Goal: Task Accomplishment & Management: Complete application form

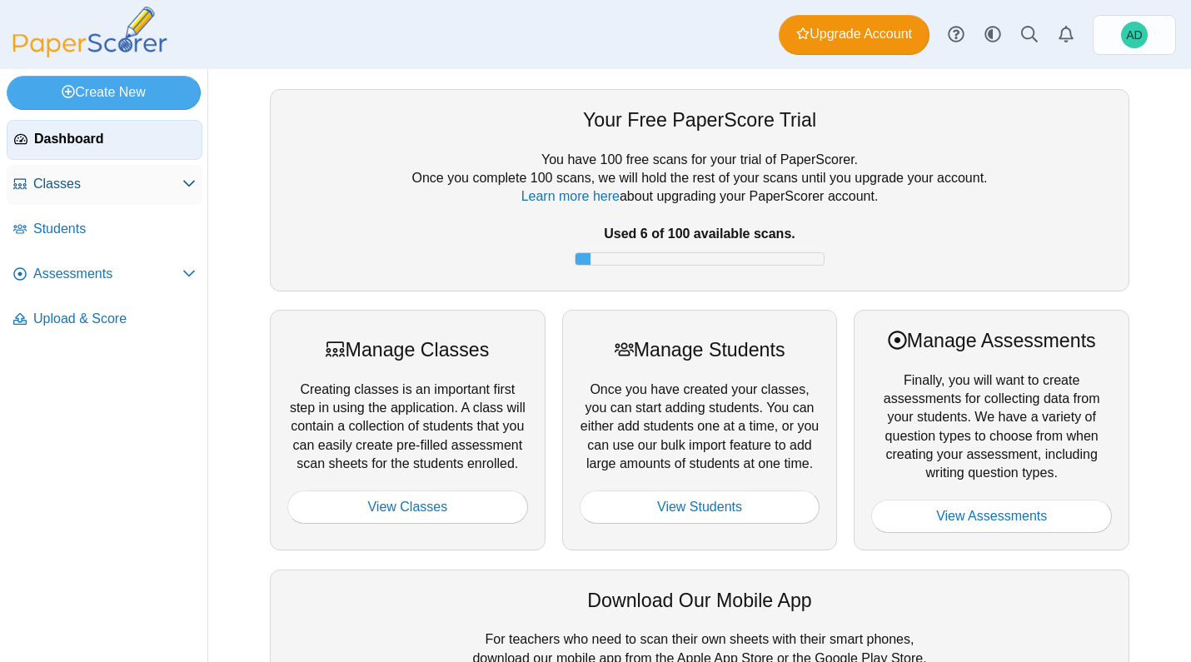
click at [75, 187] on span "Classes" at bounding box center [107, 184] width 149 height 18
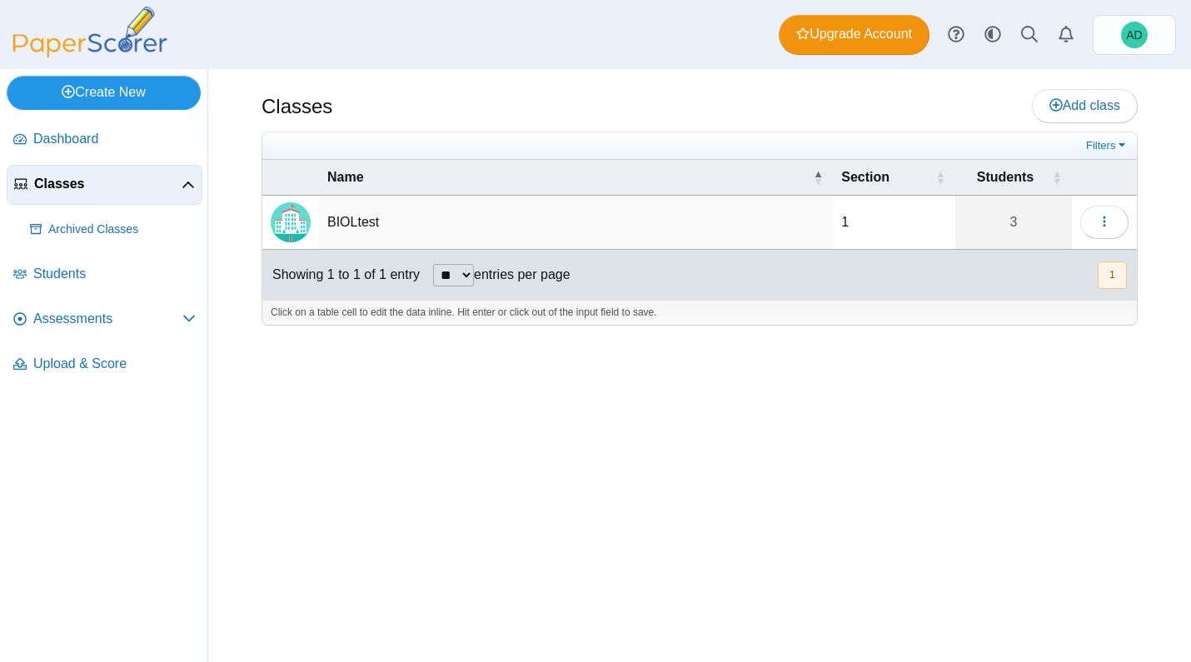
click at [123, 95] on link "Create New" at bounding box center [104, 92] width 194 height 33
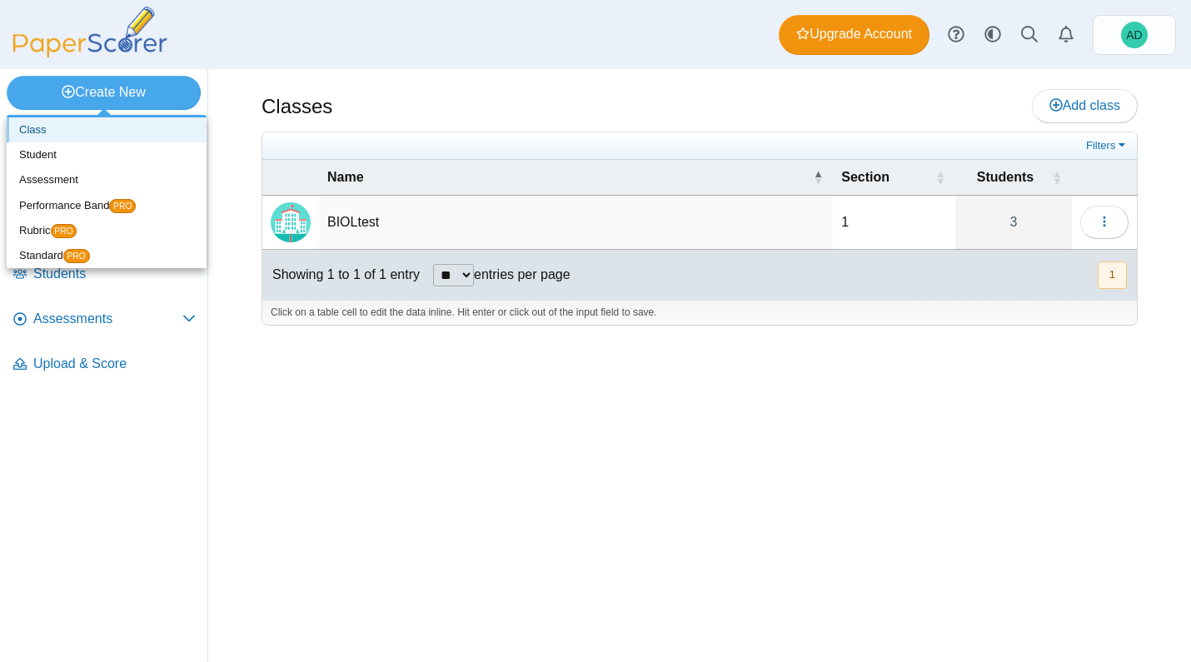
click at [59, 128] on link "Class" at bounding box center [107, 129] width 200 height 25
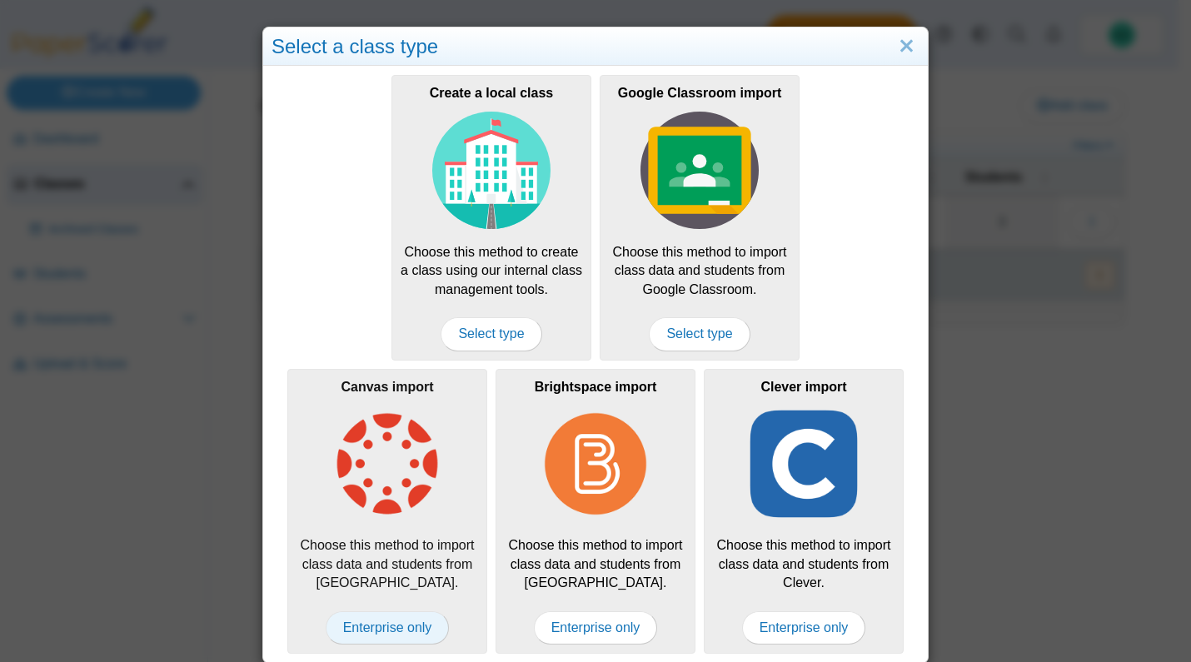
click at [377, 621] on span "Enterprise only" at bounding box center [388, 627] width 124 height 33
click at [371, 617] on span "Enterprise only" at bounding box center [388, 627] width 124 height 33
click at [389, 465] on img at bounding box center [387, 464] width 118 height 118
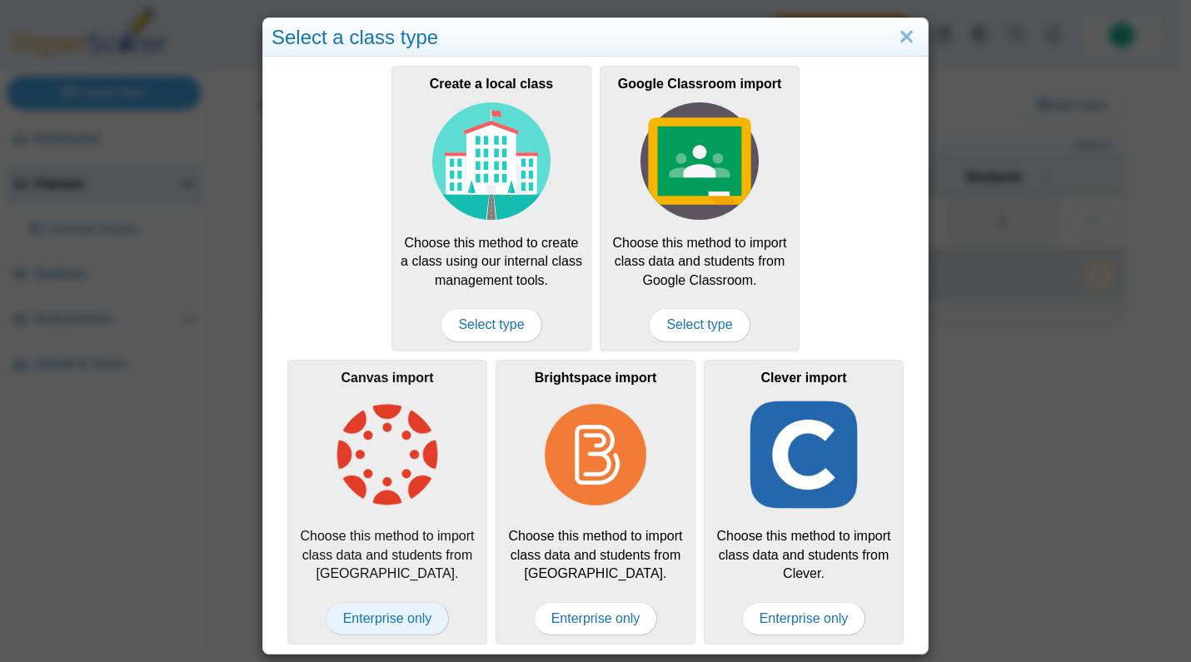
click at [387, 614] on span "Enterprise only" at bounding box center [388, 618] width 124 height 33
click at [899, 43] on link "Close" at bounding box center [907, 37] width 26 height 28
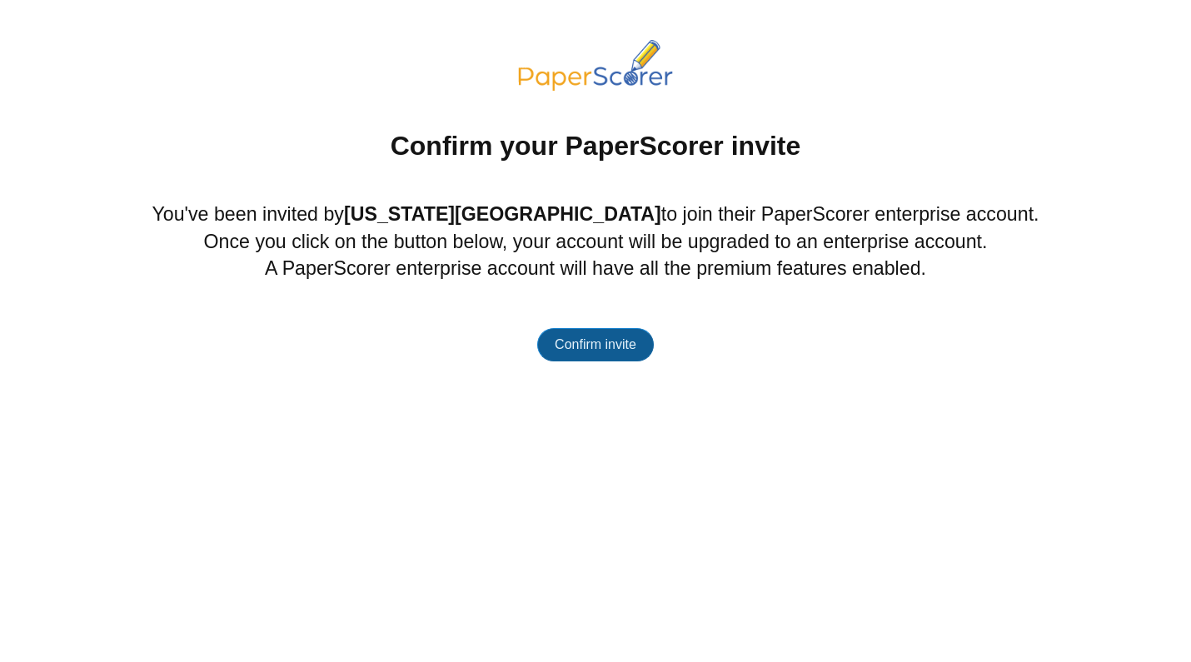
click at [599, 351] on span "Confirm invite" at bounding box center [596, 344] width 82 height 14
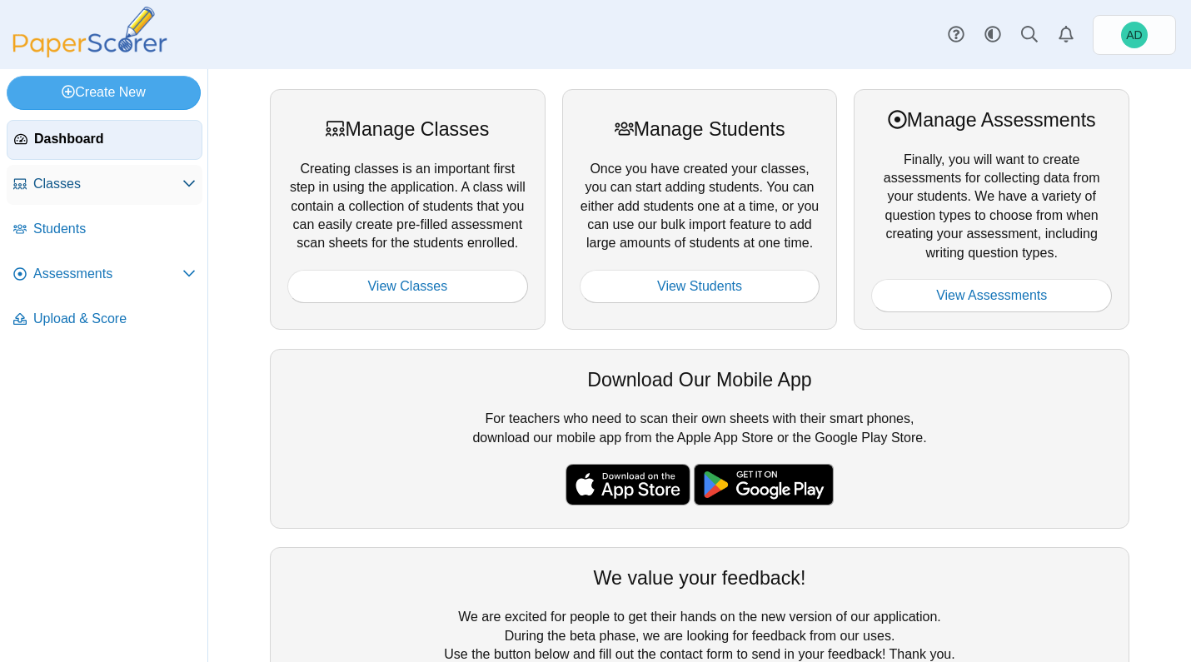
click at [157, 182] on span "Classes" at bounding box center [107, 184] width 149 height 18
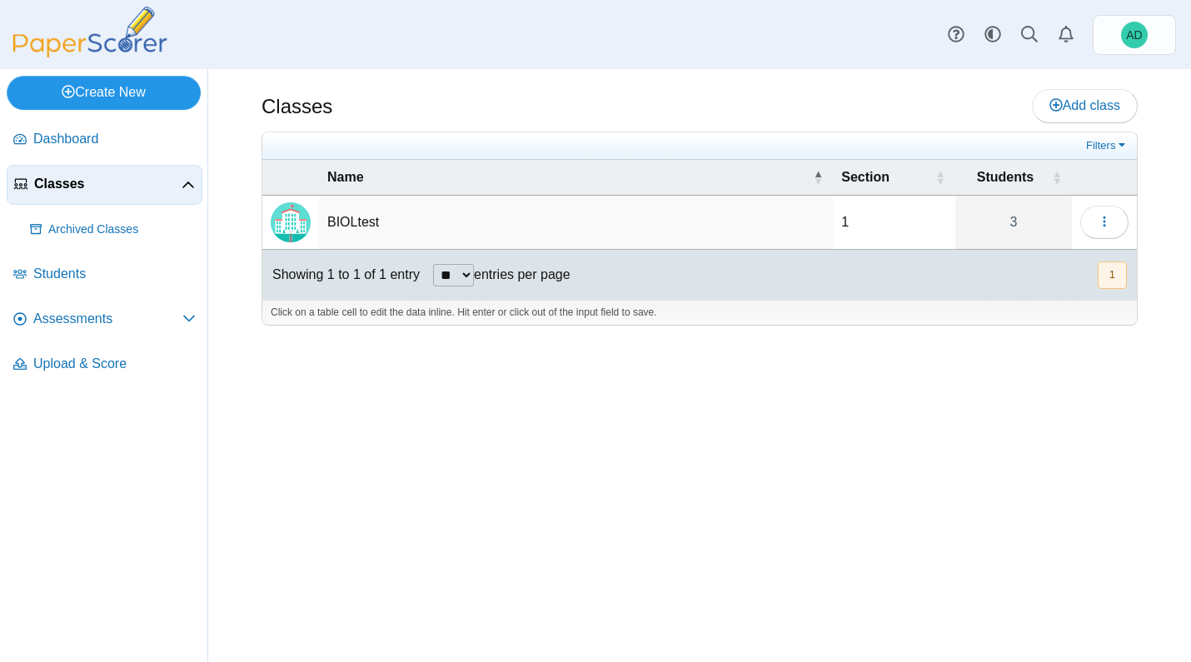
click at [124, 90] on link "Create New" at bounding box center [104, 92] width 194 height 33
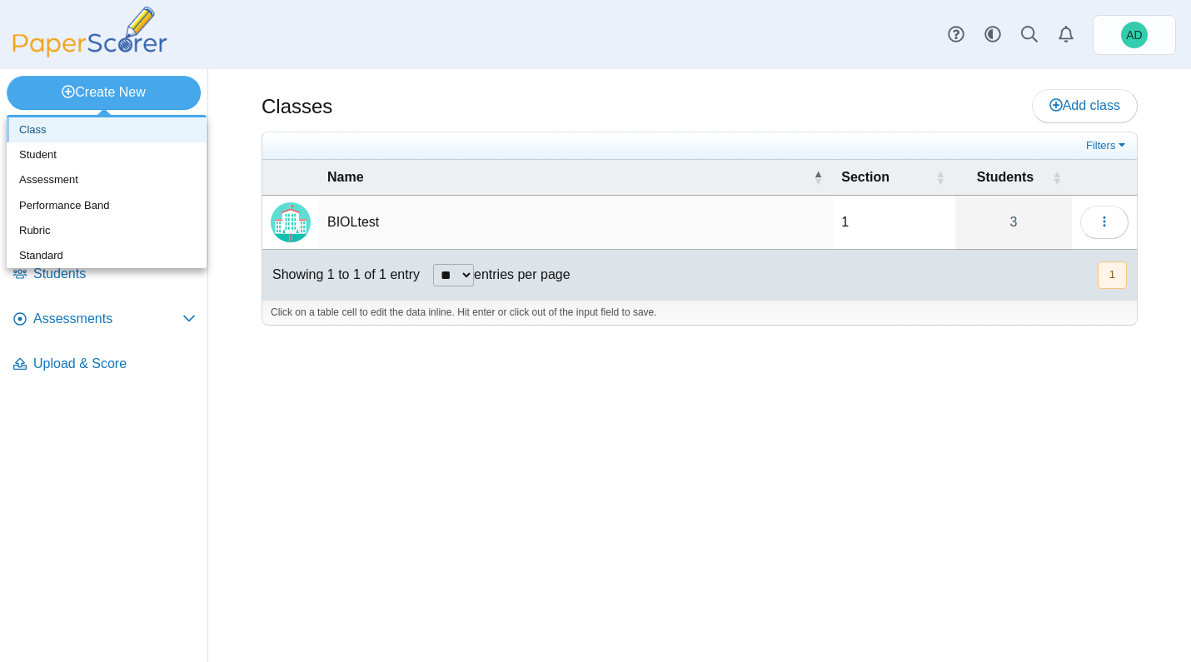
click at [75, 131] on link "Class" at bounding box center [107, 129] width 200 height 25
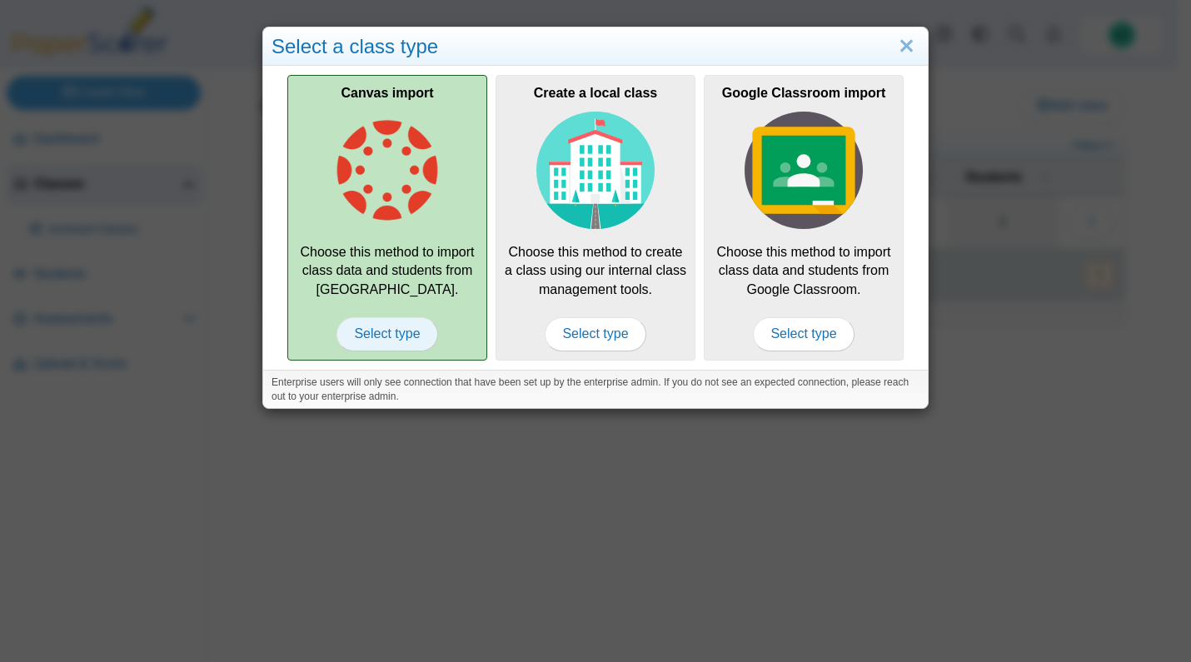
click at [371, 336] on span "Select type" at bounding box center [386, 333] width 101 height 33
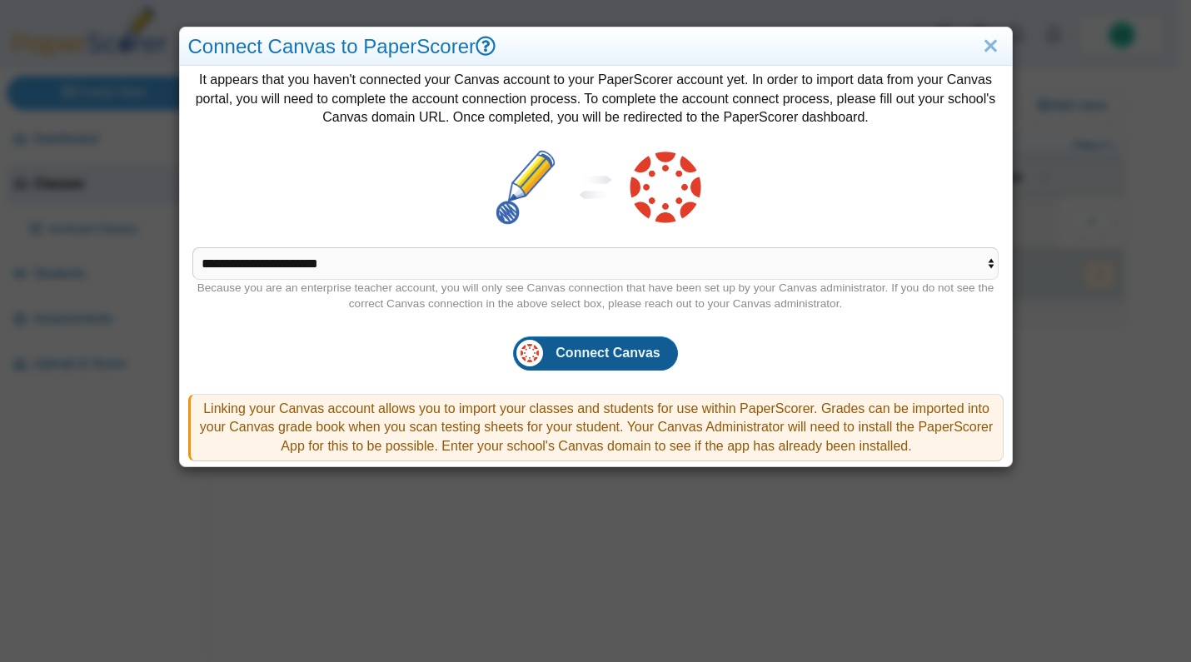
click at [589, 354] on span "Connect Canvas" at bounding box center [608, 353] width 104 height 14
